Goal: Task Accomplishment & Management: Manage account settings

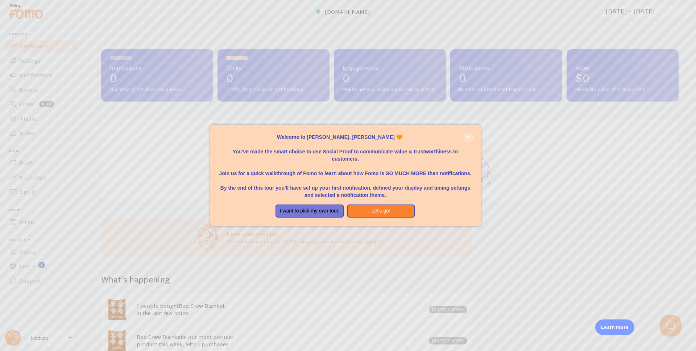
click at [466, 135] on icon "close," at bounding box center [468, 137] width 4 height 4
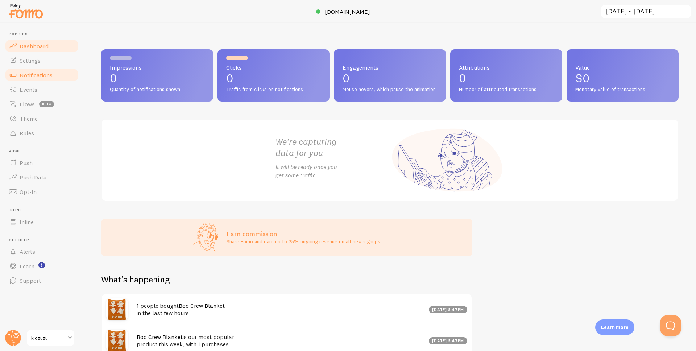
click at [50, 75] on span "Notifications" at bounding box center [36, 74] width 33 height 7
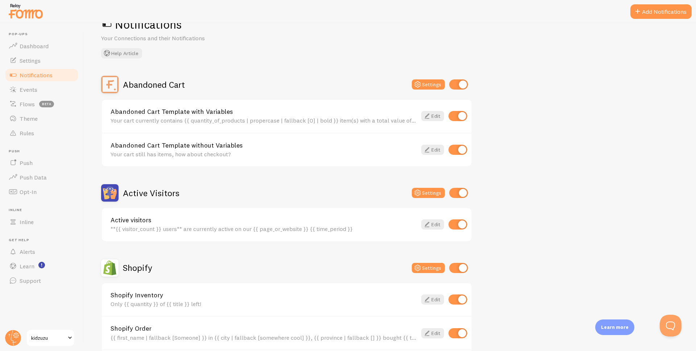
scroll to position [28, 0]
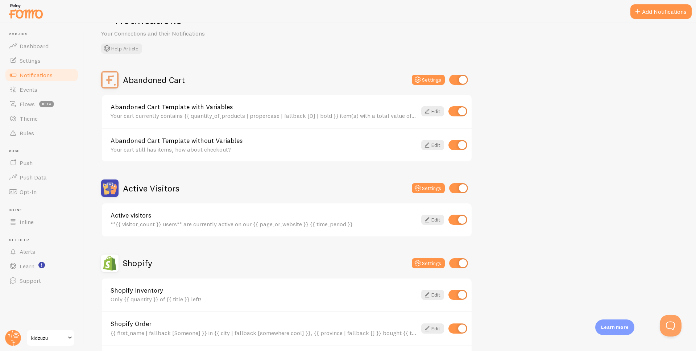
click at [461, 78] on input "checkbox" at bounding box center [458, 80] width 19 height 10
checkbox input "false"
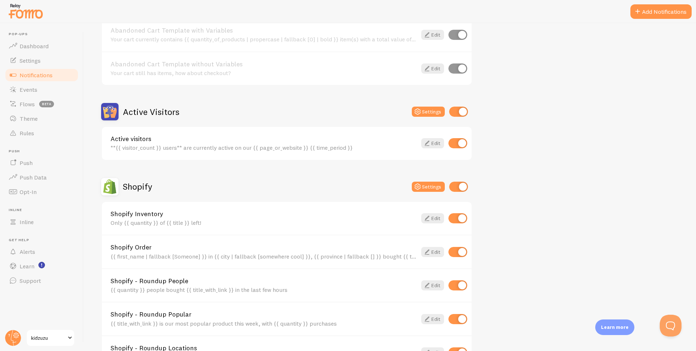
scroll to position [109, 0]
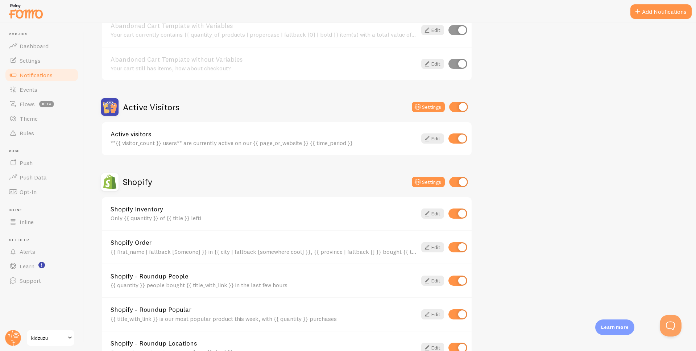
click at [460, 182] on input "checkbox" at bounding box center [458, 182] width 19 height 10
checkbox input "false"
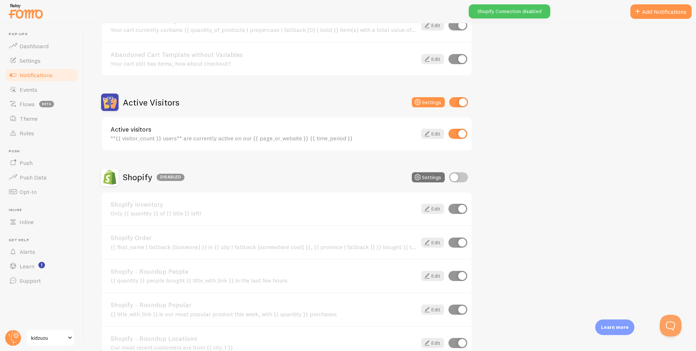
scroll to position [140, 0]
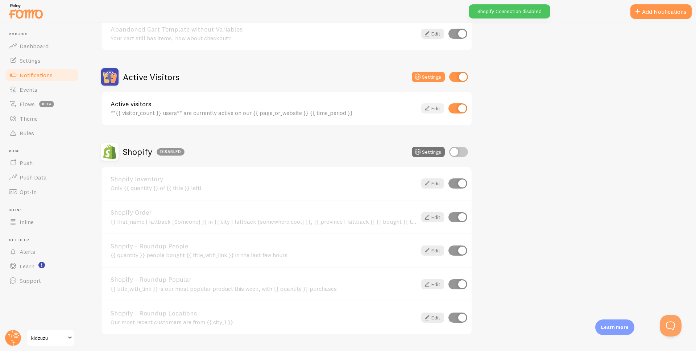
click at [433, 106] on link "Edit" at bounding box center [432, 108] width 23 height 10
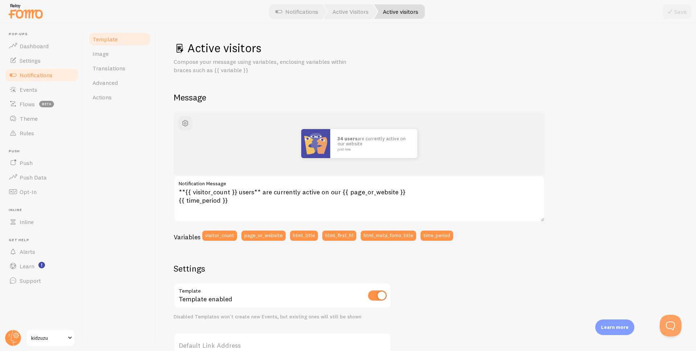
click at [445, 83] on div "Active visitors Compose your message using variables, enclosing variables withi…" at bounding box center [426, 267] width 505 height 453
click at [238, 72] on p "Compose your message using variables, enclosing variables within braces such as…" at bounding box center [261, 66] width 174 height 17
click at [127, 49] on link "Image" at bounding box center [119, 53] width 63 height 14
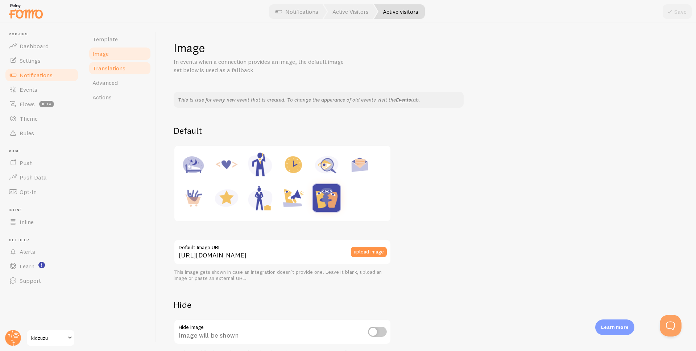
click at [109, 69] on span "Translations" at bounding box center [108, 68] width 33 height 7
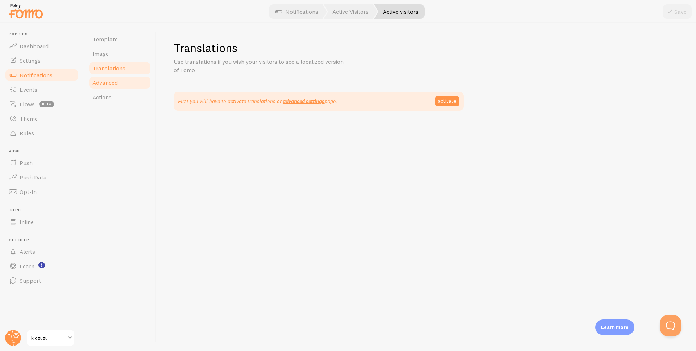
click at [110, 82] on span "Advanced" at bounding box center [104, 82] width 25 height 7
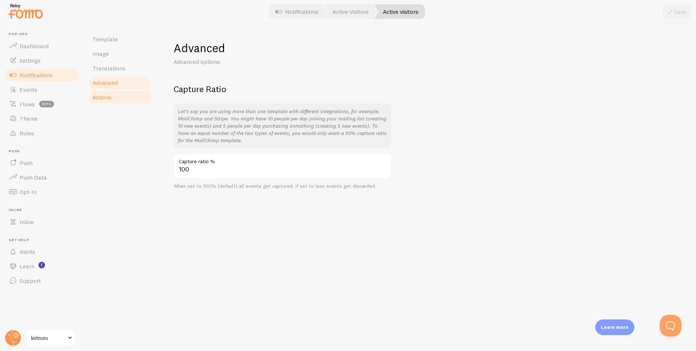
click at [110, 96] on span "Actions" at bounding box center [101, 97] width 19 height 7
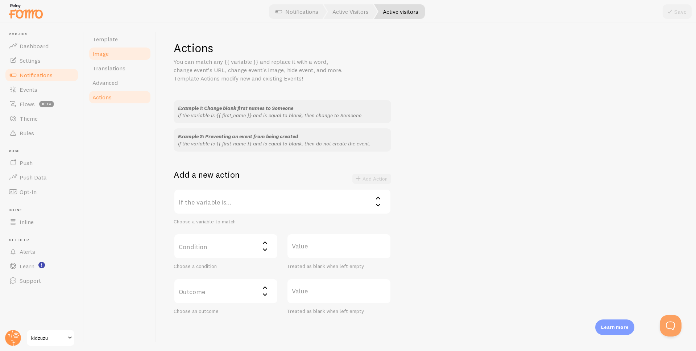
click at [114, 51] on link "Image" at bounding box center [119, 53] width 63 height 14
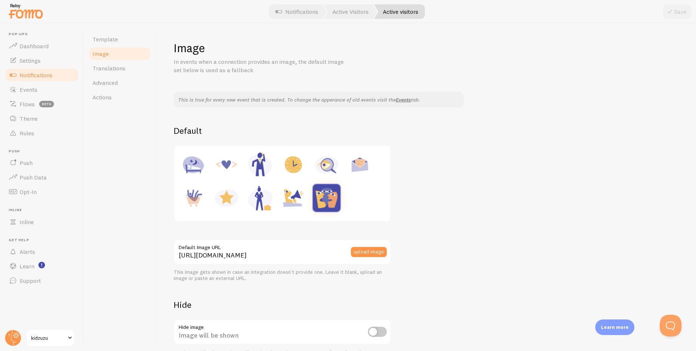
click at [46, 74] on span "Notifications" at bounding box center [36, 74] width 33 height 7
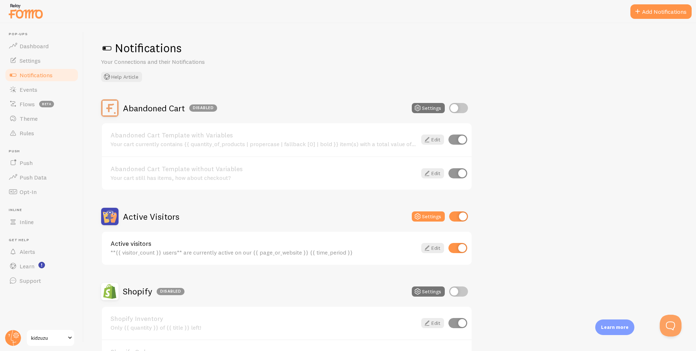
click at [206, 62] on p "Your Connections and their Notifications" at bounding box center [188, 62] width 174 height 8
